Goal: Obtain resource: Obtain resource

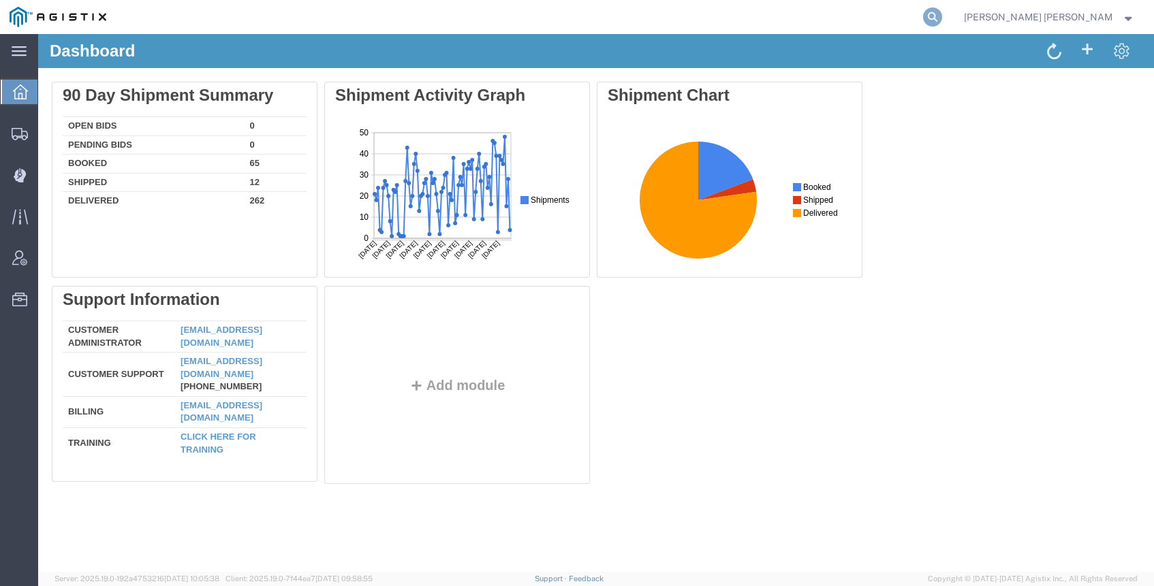
click at [942, 17] on icon at bounding box center [932, 16] width 19 height 19
click at [923, 18] on input "search" at bounding box center [716, 17] width 414 height 33
paste input "56459208"
type input "56459208"
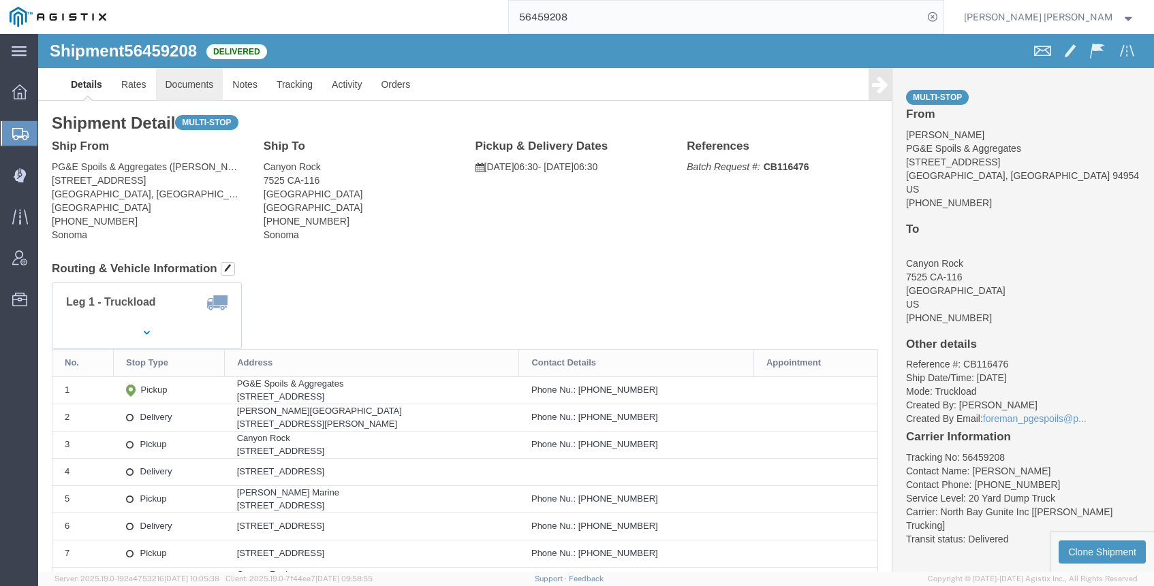
click link "Documents"
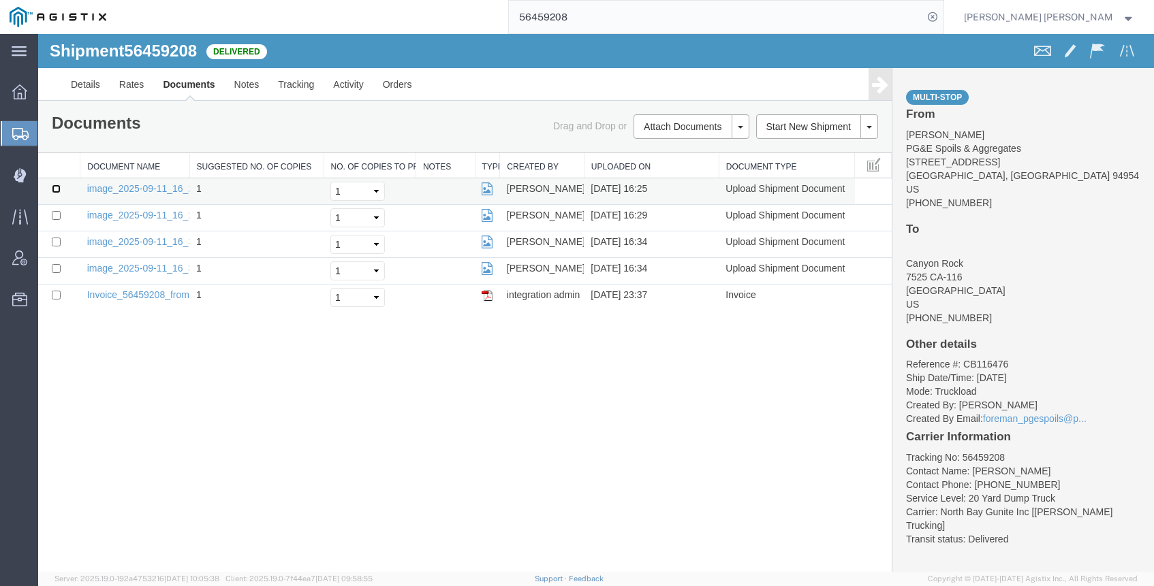
click at [53, 189] on input "checkbox" at bounding box center [56, 189] width 9 height 9
checkbox input "true"
click at [54, 214] on input "checkbox" at bounding box center [56, 215] width 9 height 9
checkbox input "true"
click at [56, 239] on input "checkbox" at bounding box center [56, 242] width 9 height 9
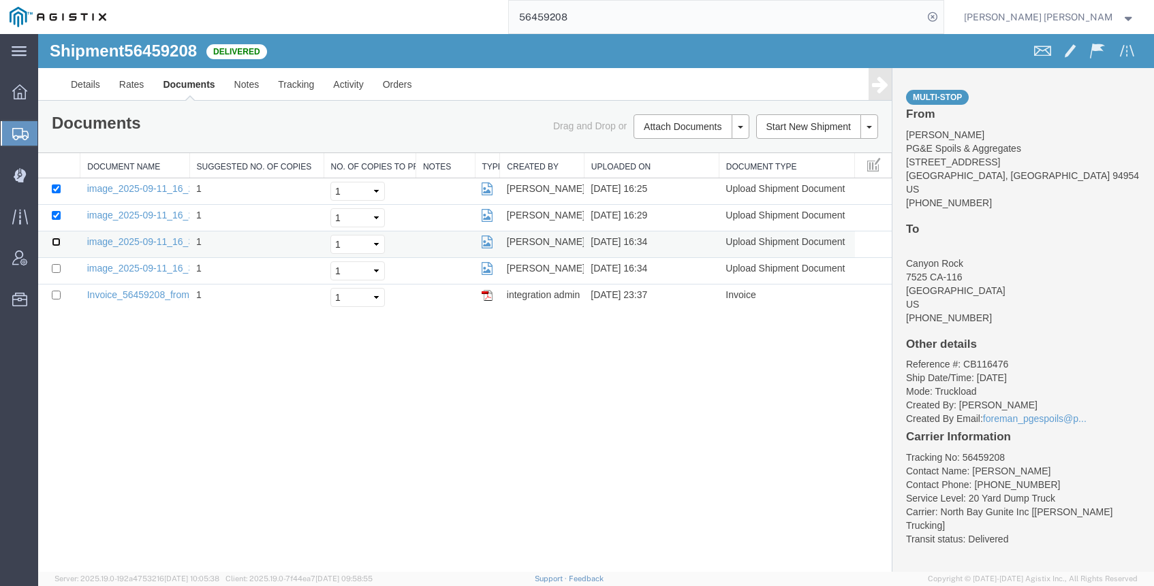
checkbox input "true"
click at [54, 266] on input "checkbox" at bounding box center [56, 268] width 9 height 9
checkbox input "true"
click at [38, 34] on link "Print Documents" at bounding box center [38, 34] width 0 height 0
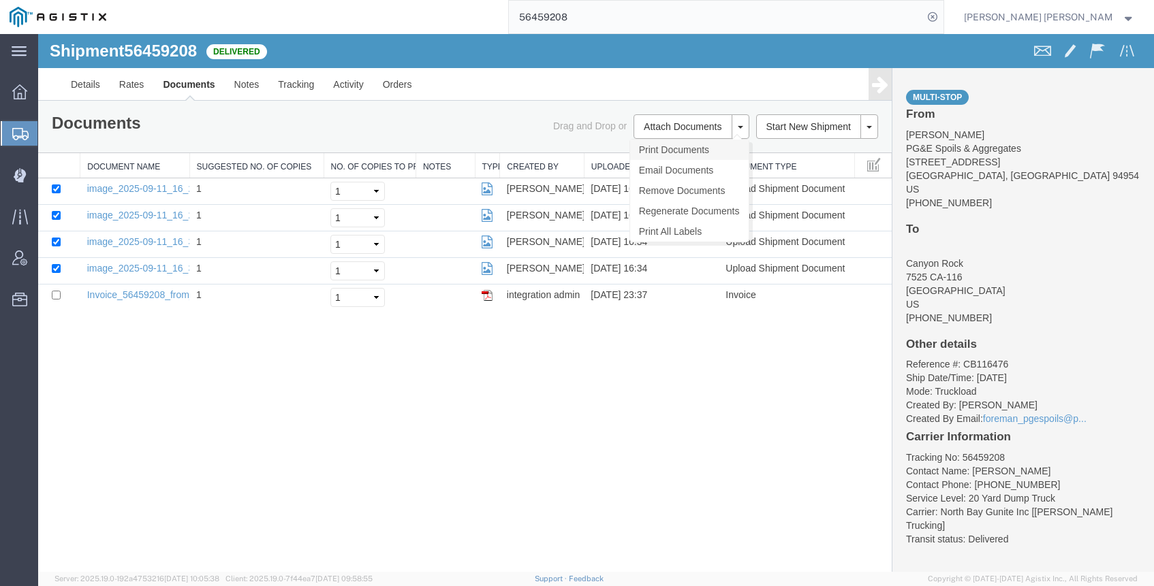
click at [686, 144] on link "Print Documents" at bounding box center [689, 150] width 118 height 20
click at [942, 12] on icon at bounding box center [932, 16] width 19 height 19
click at [942, 13] on icon at bounding box center [932, 16] width 19 height 19
click at [921, 16] on input "search" at bounding box center [716, 17] width 414 height 33
paste input "56267209"
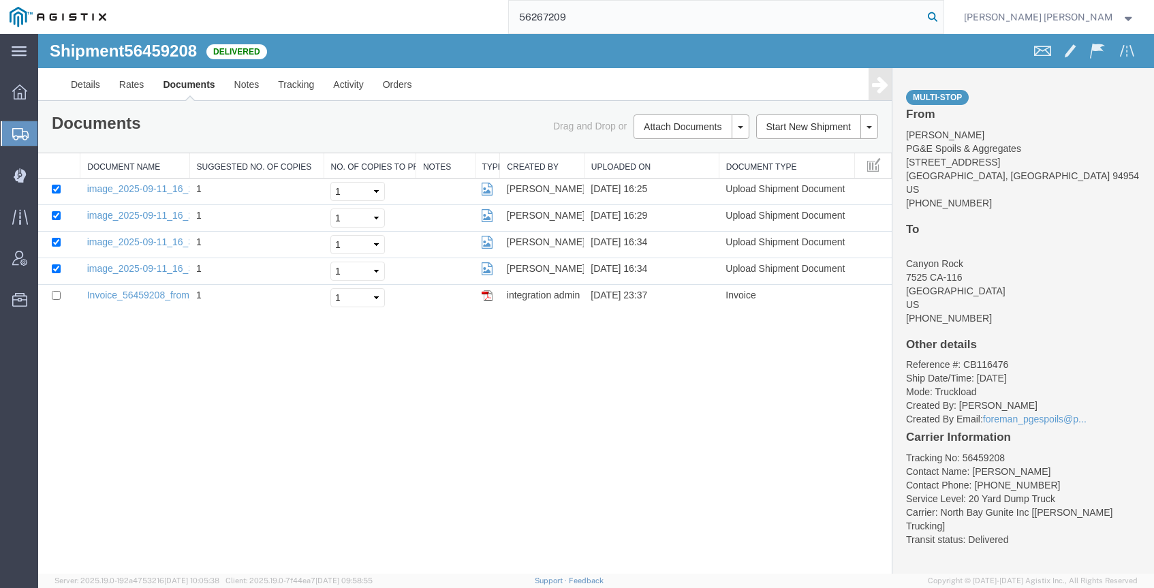
type input "56267209"
click at [942, 14] on icon at bounding box center [932, 16] width 19 height 19
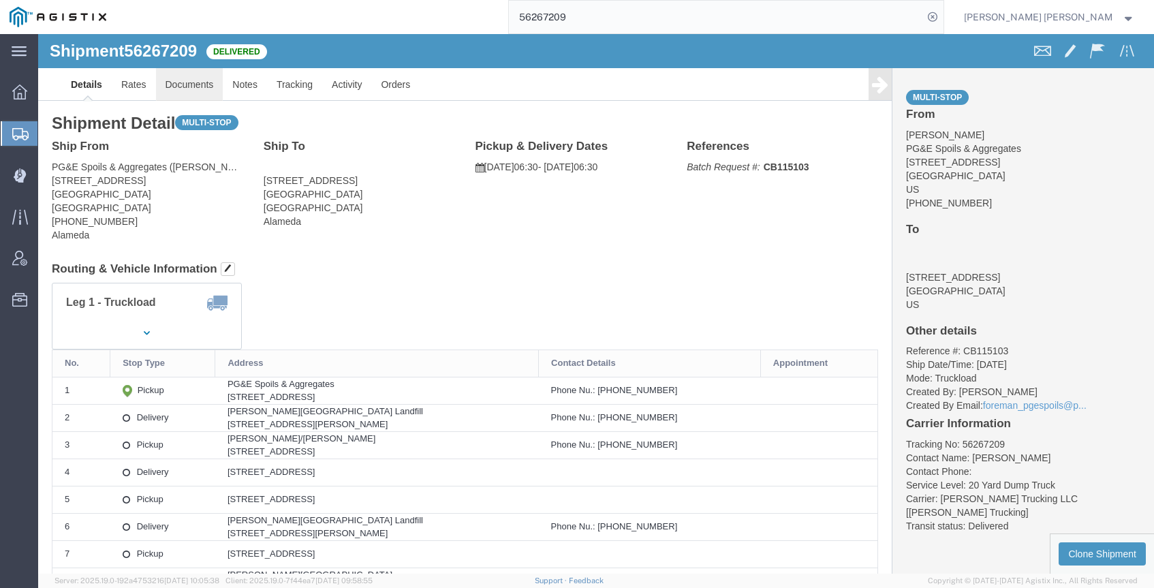
click link "Documents"
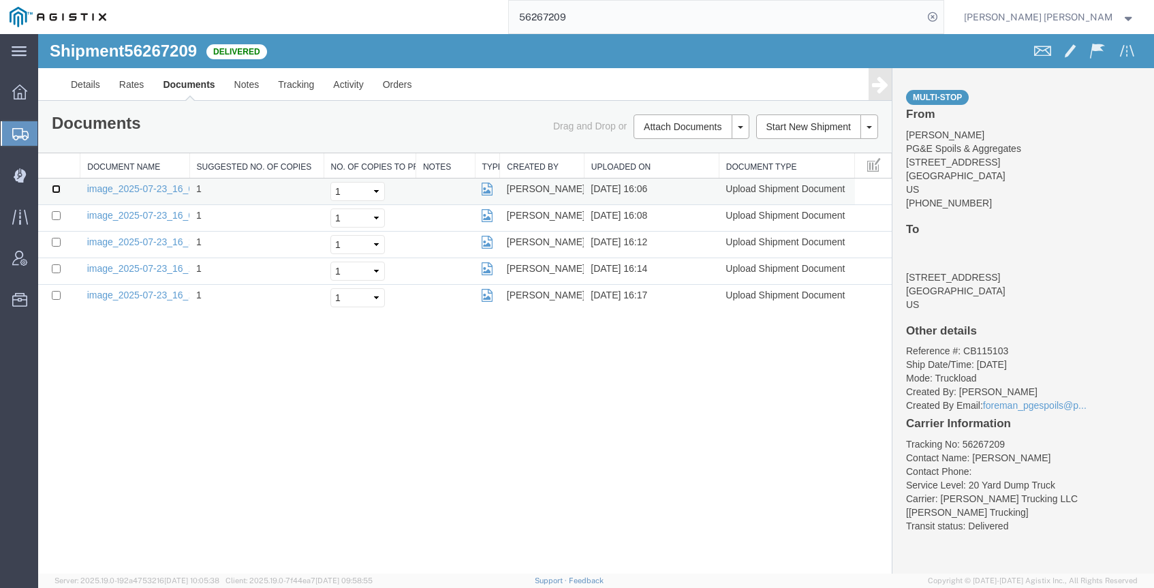
click at [58, 191] on input "checkbox" at bounding box center [56, 189] width 9 height 9
checkbox input "true"
click at [59, 219] on input "checkbox" at bounding box center [56, 215] width 9 height 9
checkbox input "true"
click at [59, 235] on td at bounding box center [59, 245] width 42 height 27
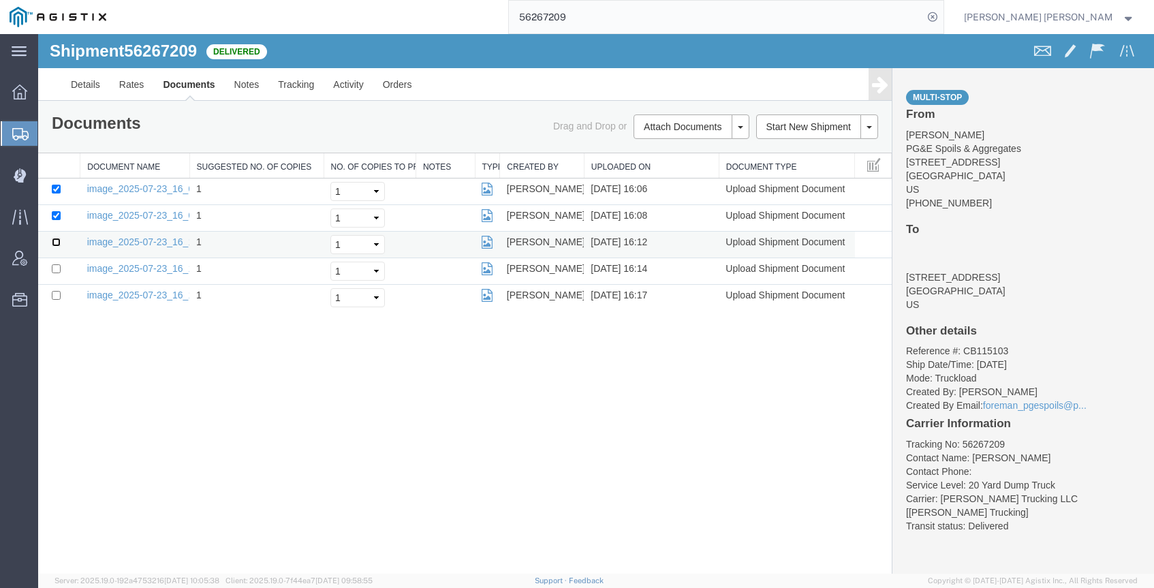
click at [55, 244] on input "checkbox" at bounding box center [56, 242] width 9 height 9
checkbox input "true"
click at [54, 266] on input "checkbox" at bounding box center [56, 268] width 9 height 9
checkbox input "true"
click at [59, 293] on input "checkbox" at bounding box center [56, 295] width 9 height 9
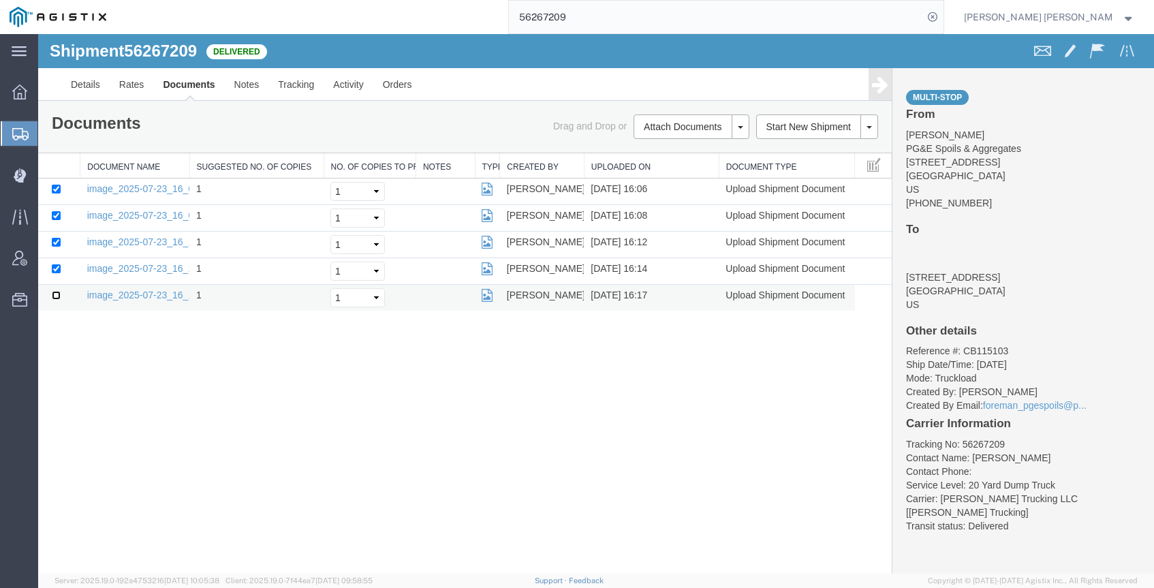
checkbox input "true"
click at [688, 144] on link "Print Documents" at bounding box center [689, 150] width 118 height 20
drag, startPoint x: 648, startPoint y: 19, endPoint x: 528, endPoint y: 16, distance: 119.9
click at [531, 16] on div "56267209" at bounding box center [530, 17] width 828 height 34
paste input "56733744"
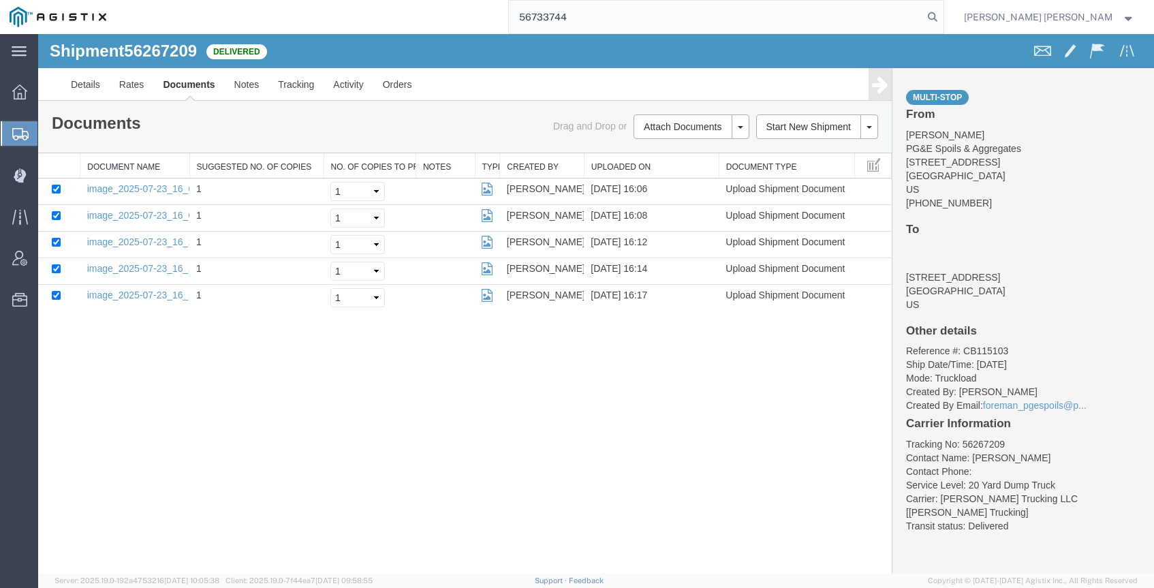
type input "56733744"
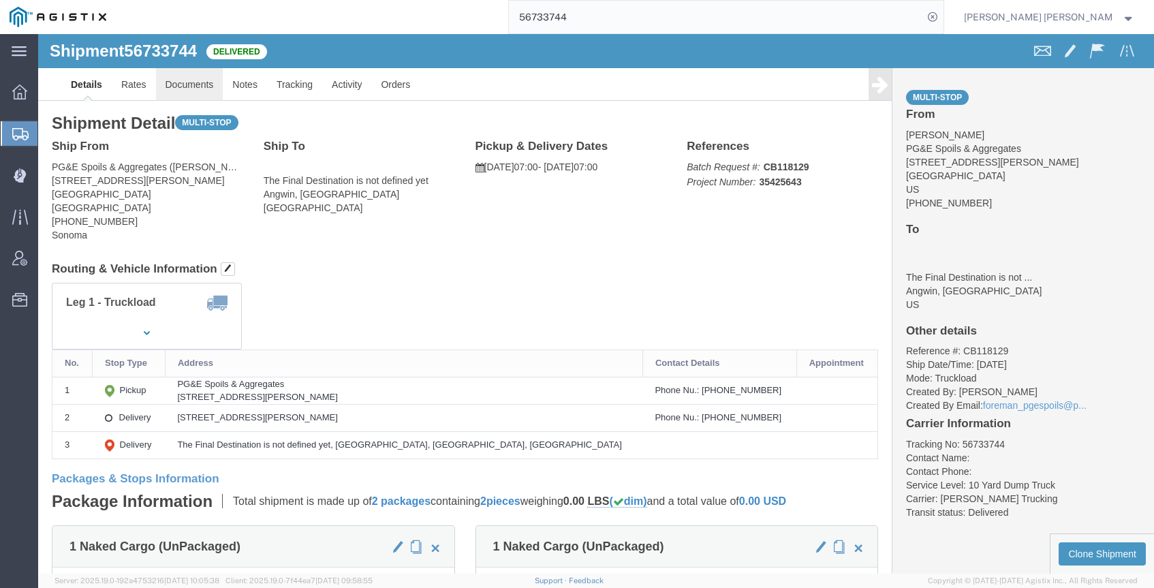
click link "Documents"
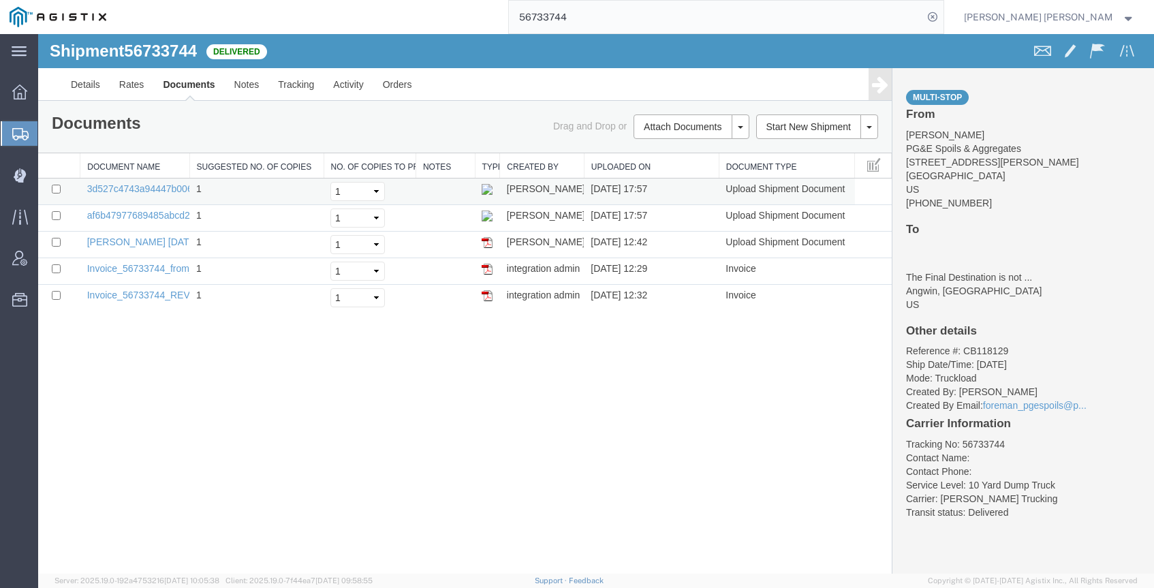
click at [51, 189] on td at bounding box center [59, 191] width 42 height 27
click at [57, 186] on input "checkbox" at bounding box center [56, 189] width 9 height 9
checkbox input "true"
click at [55, 211] on input "checkbox" at bounding box center [56, 215] width 9 height 9
checkbox input "true"
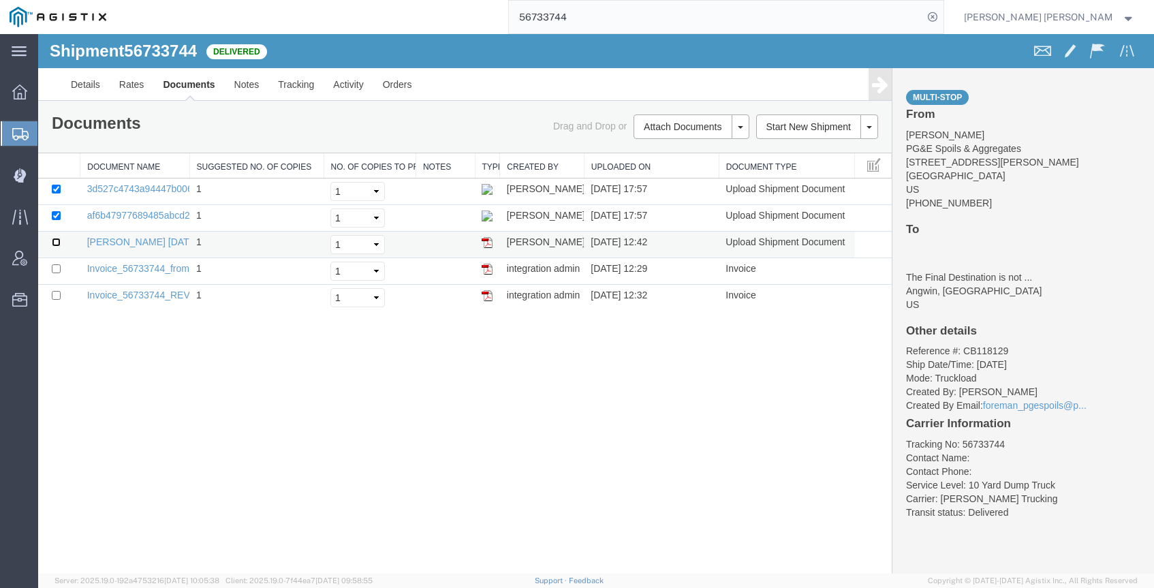
click at [55, 238] on input "checkbox" at bounding box center [56, 242] width 9 height 9
checkbox input "true"
click at [55, 271] on input "checkbox" at bounding box center [56, 268] width 9 height 9
click at [58, 270] on input "checkbox" at bounding box center [56, 268] width 9 height 9
checkbox input "false"
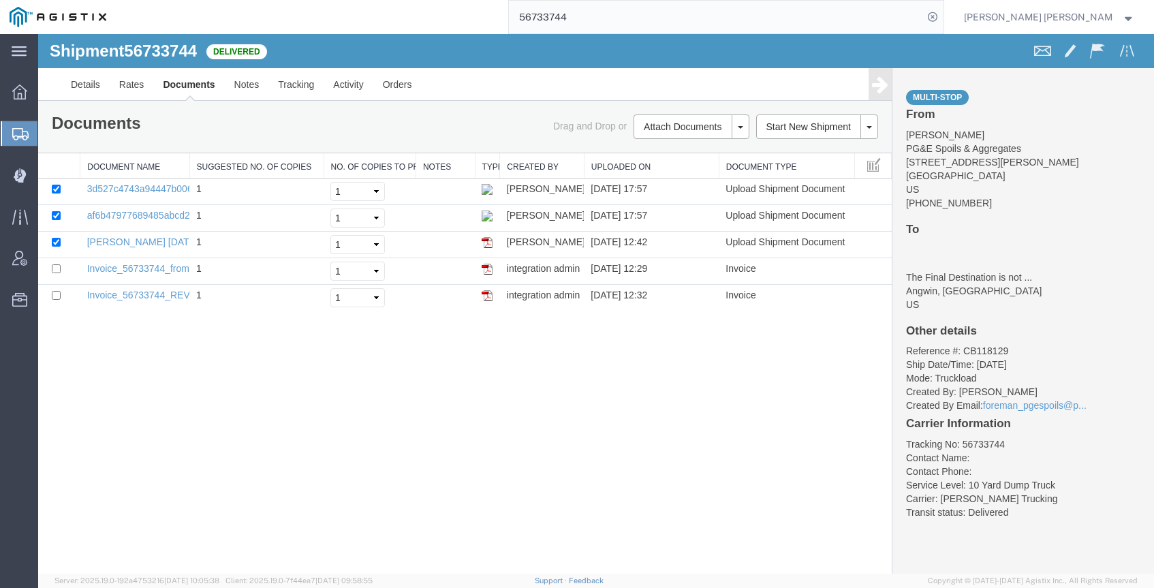
click at [38, 34] on link "Print Documents" at bounding box center [38, 34] width 0 height 0
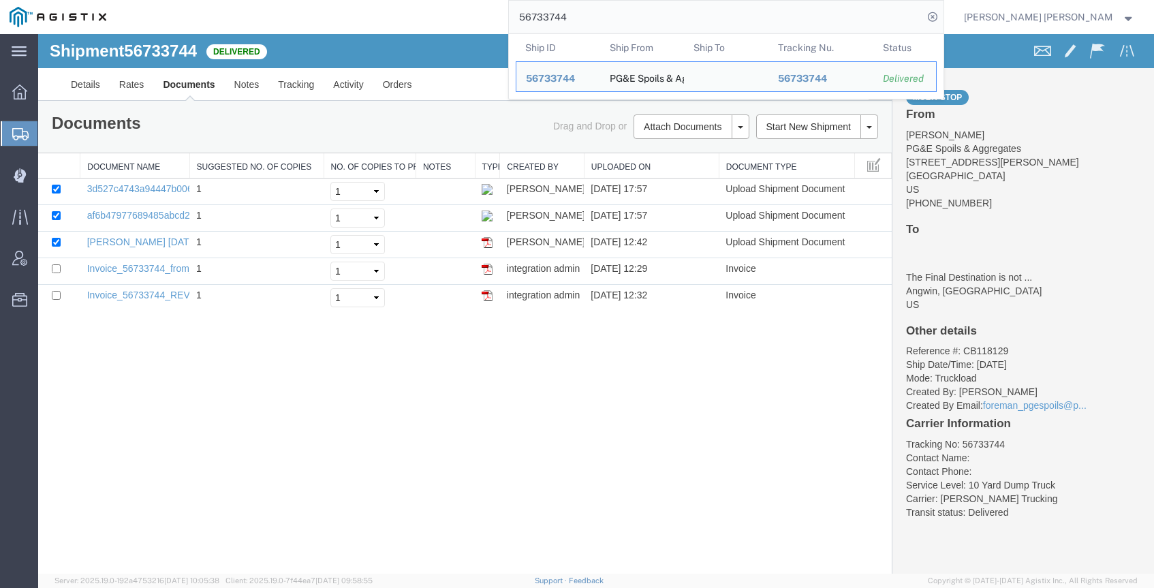
drag, startPoint x: 610, startPoint y: 18, endPoint x: 495, endPoint y: 8, distance: 115.5
click at [498, 9] on div "56733744 Ship ID Ship From Ship To Tracking Nu. Status Ship ID 56733744 Ship Fr…" at bounding box center [530, 17] width 828 height 34
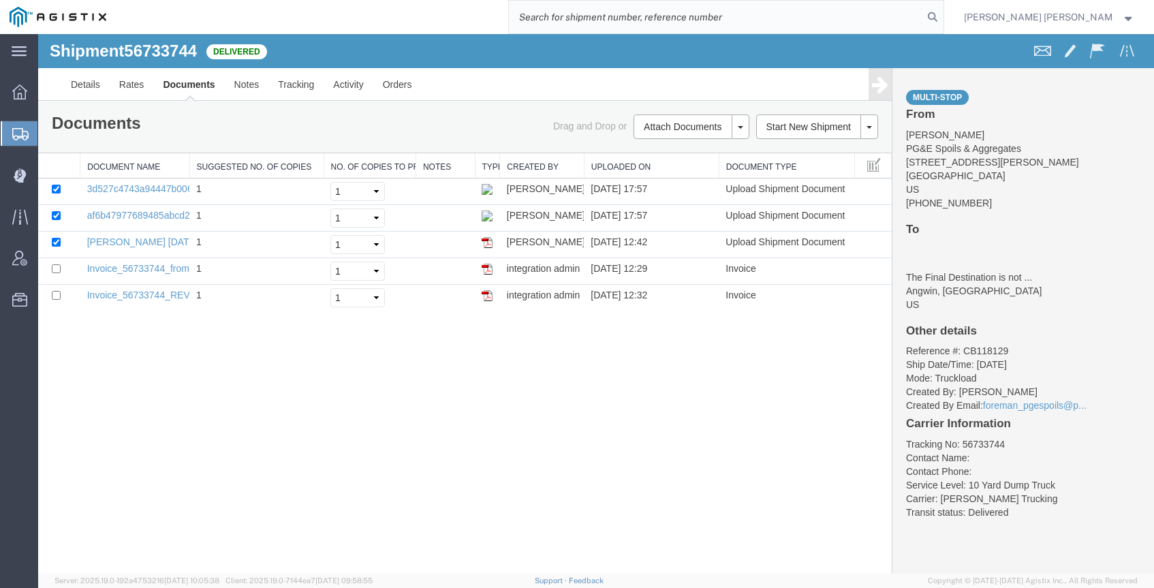
paste input "56733737"
type input "56733737"
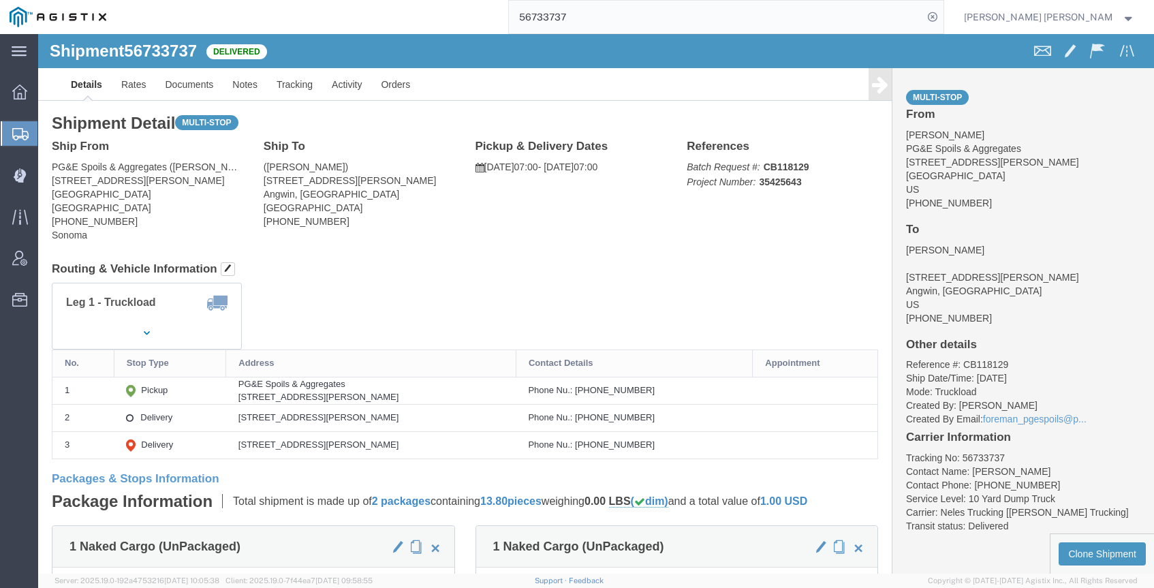
click div "Shipment 56733737 Delivered"
click link "Documents"
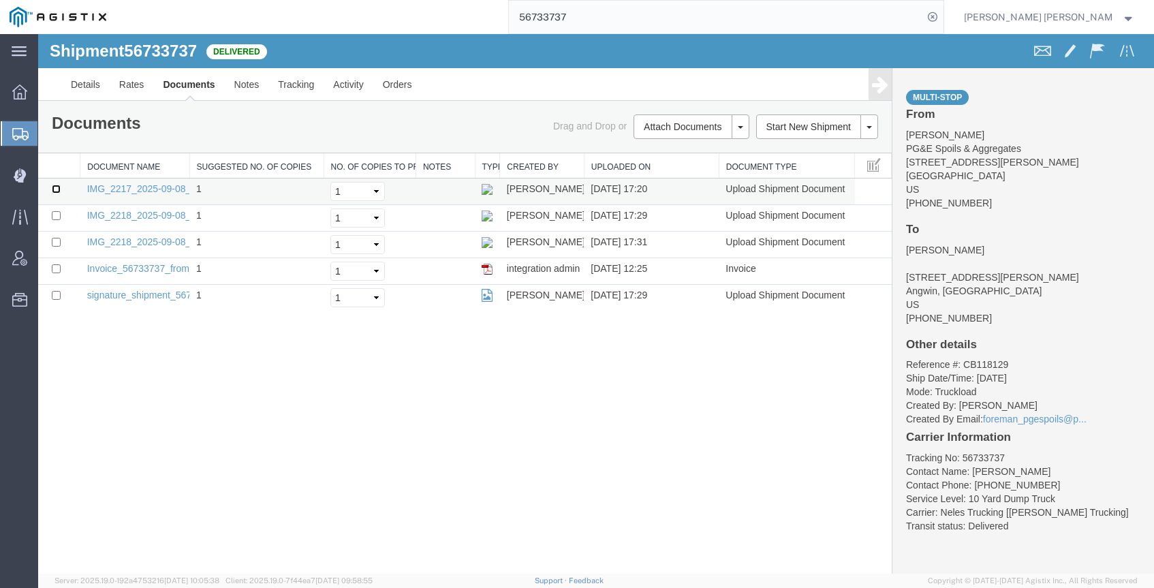
click at [55, 188] on input "checkbox" at bounding box center [56, 189] width 9 height 9
checkbox input "true"
click at [55, 212] on input "checkbox" at bounding box center [56, 215] width 9 height 9
checkbox input "true"
click at [55, 241] on input "checkbox" at bounding box center [56, 242] width 9 height 9
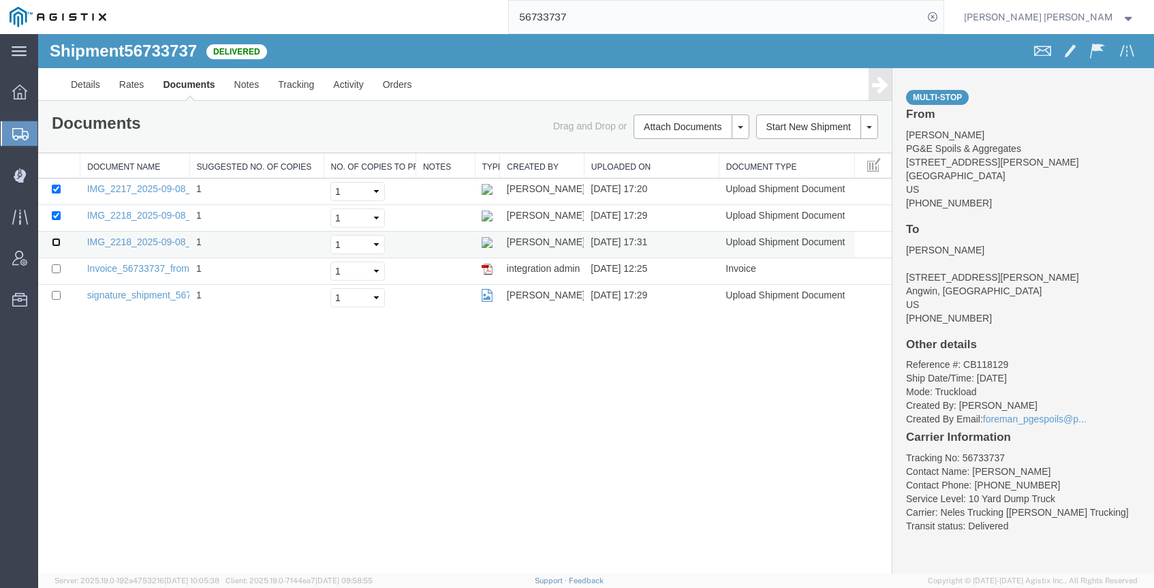
checkbox input "true"
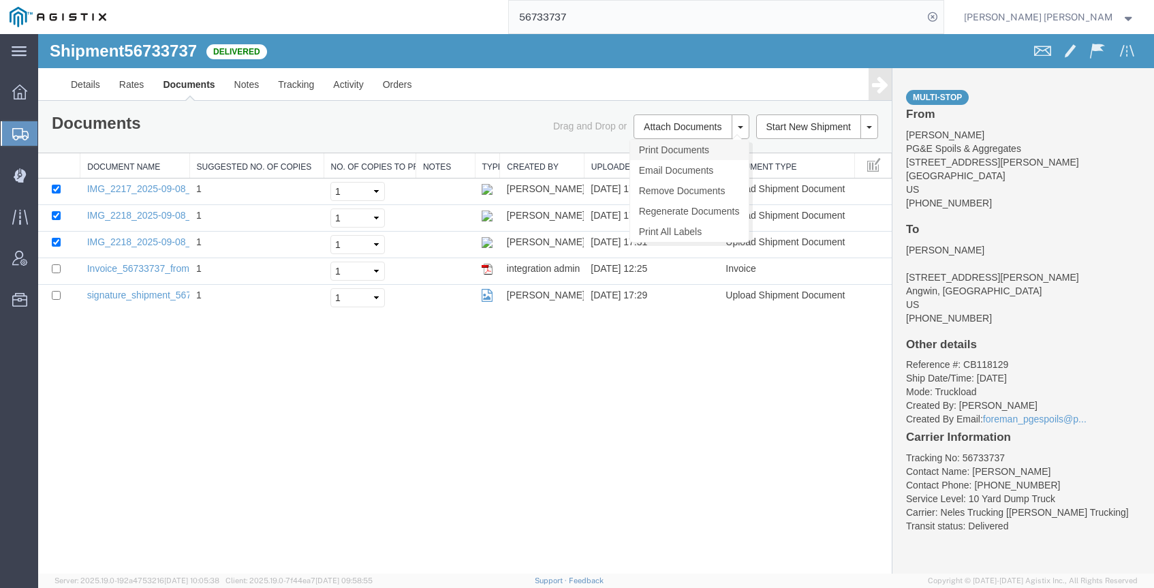
click at [682, 148] on link "Print Documents" at bounding box center [689, 150] width 118 height 20
